Goal: Complete application form

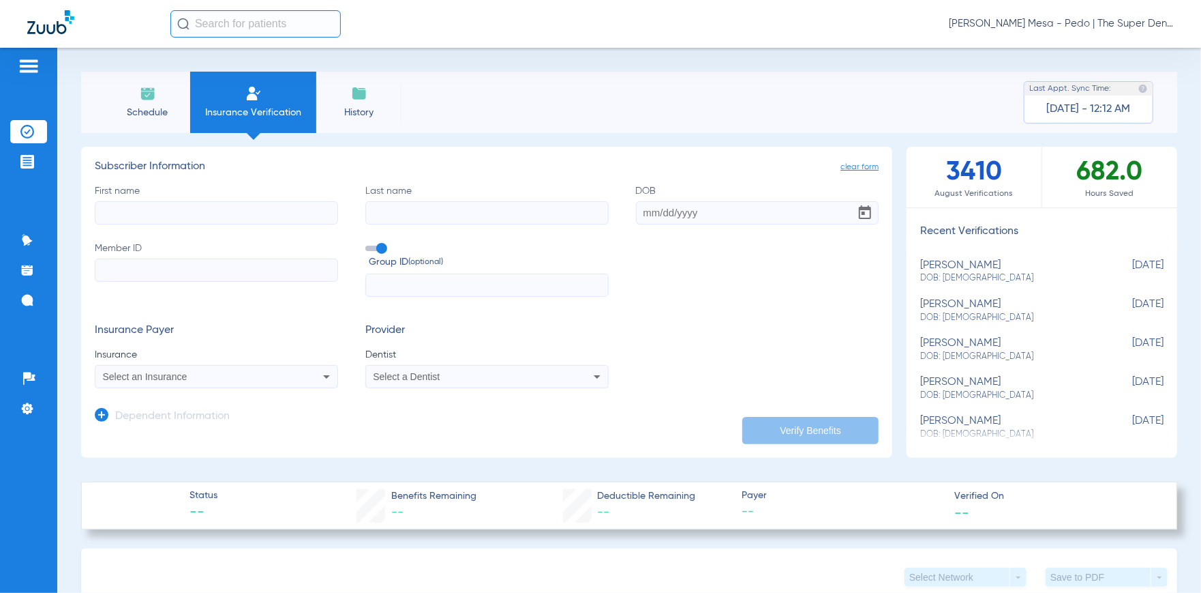
click at [222, 212] on input "First name" at bounding box center [216, 212] width 243 height 23
type input "CLYDEA"
type input "TABLATIN"
type input "[DATE]"
click at [176, 277] on input "Member ID" at bounding box center [216, 269] width 243 height 23
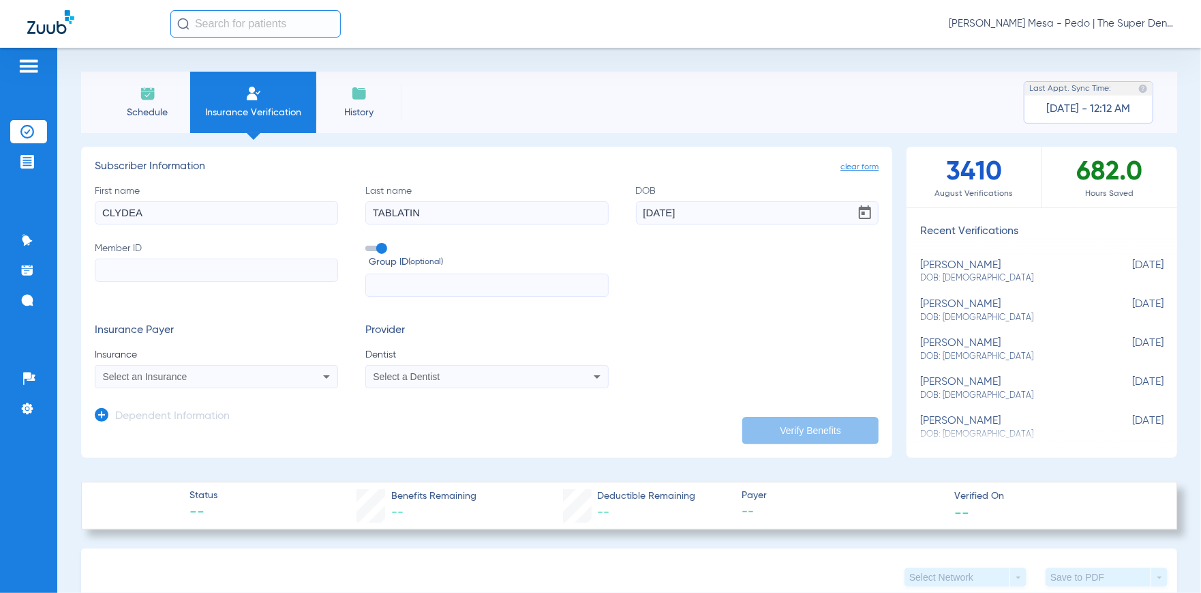
paste input "01513737900"
type input "01513737900"
click at [225, 385] on mat-select "Select an Insurance" at bounding box center [216, 376] width 243 height 23
click at [218, 380] on div "Select an Insurance" at bounding box center [194, 377] width 182 height 10
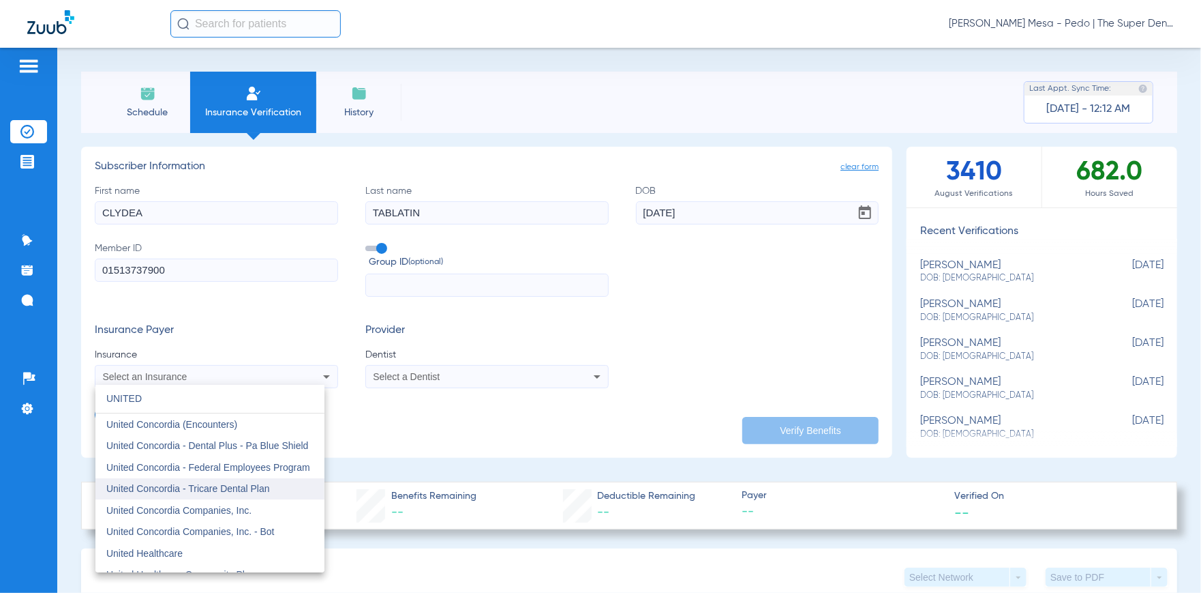
type input "UNITED"
click at [183, 489] on span "United Concordia - Tricare Dental Plan" at bounding box center [188, 488] width 164 height 11
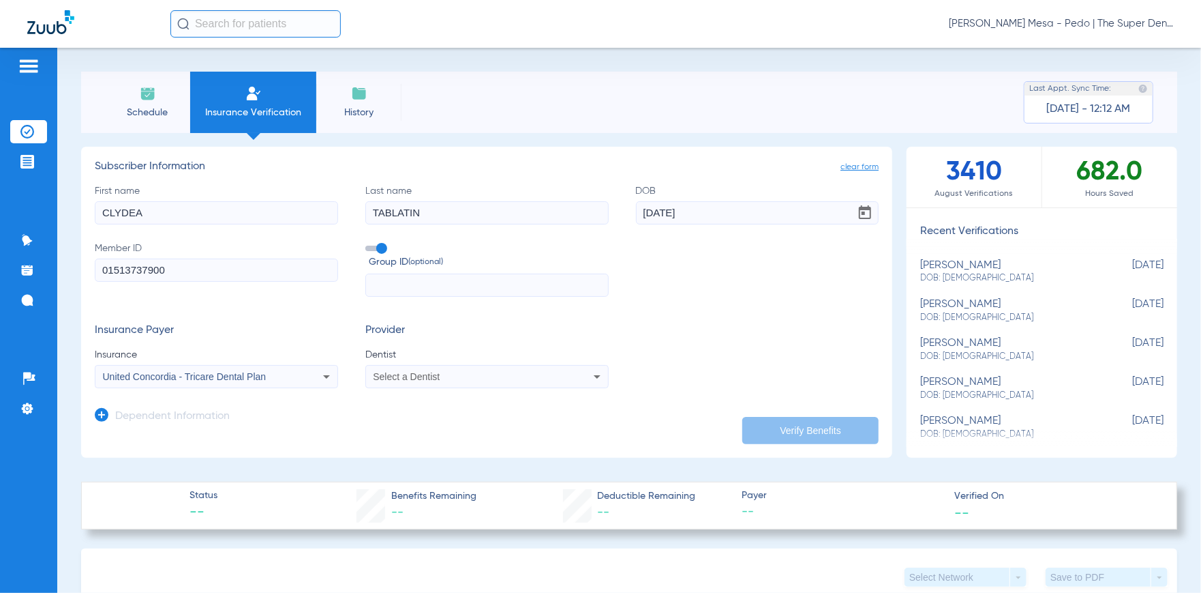
click at [651, 322] on form "First name [PERSON_NAME] Last name TABLATIN DOB [DEMOGRAPHIC_DATA] Member ID 01…" at bounding box center [487, 286] width 784 height 205
click at [481, 378] on div "Select a Dentist" at bounding box center [464, 377] width 182 height 10
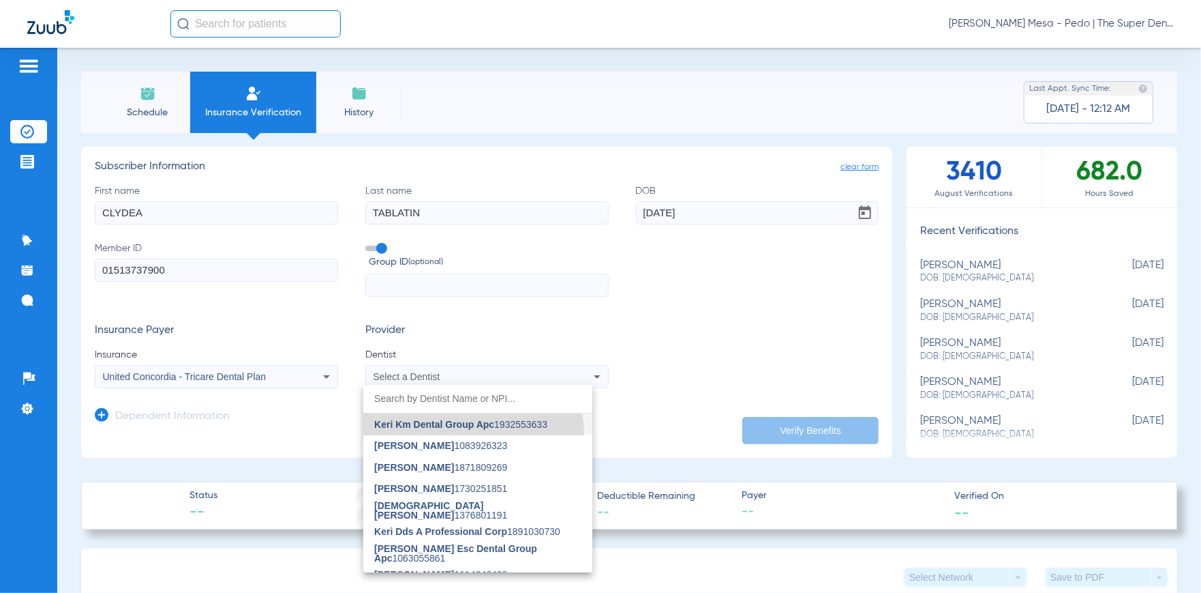
click at [469, 433] on mat-option "Keri Km Dental Group Apc 1932553633" at bounding box center [477, 424] width 229 height 22
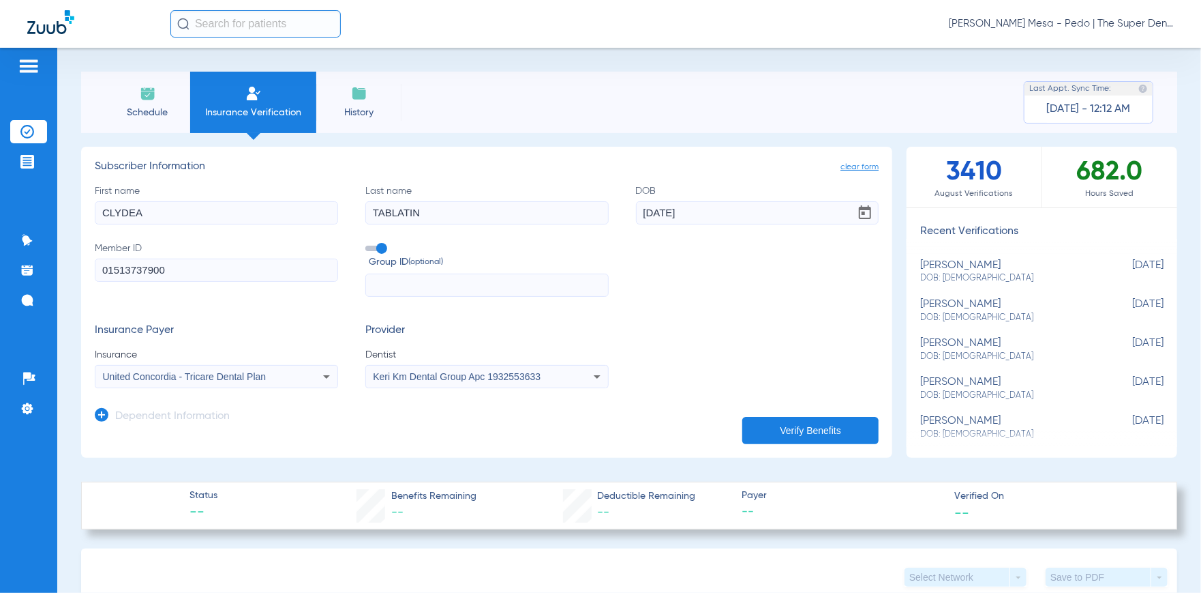
click at [800, 417] on button "Verify Benefits" at bounding box center [811, 430] width 136 height 27
